Goal: Find specific page/section: Find specific page/section

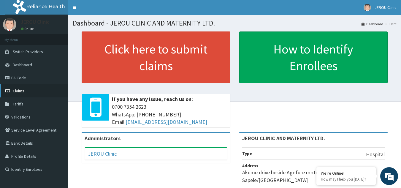
click at [19, 91] on span "Claims" at bounding box center [19, 90] width 12 height 5
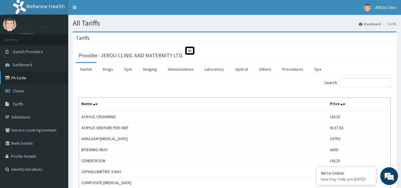
click at [24, 80] on link "PA Code" at bounding box center [34, 77] width 68 height 13
